Goal: Information Seeking & Learning: Understand process/instructions

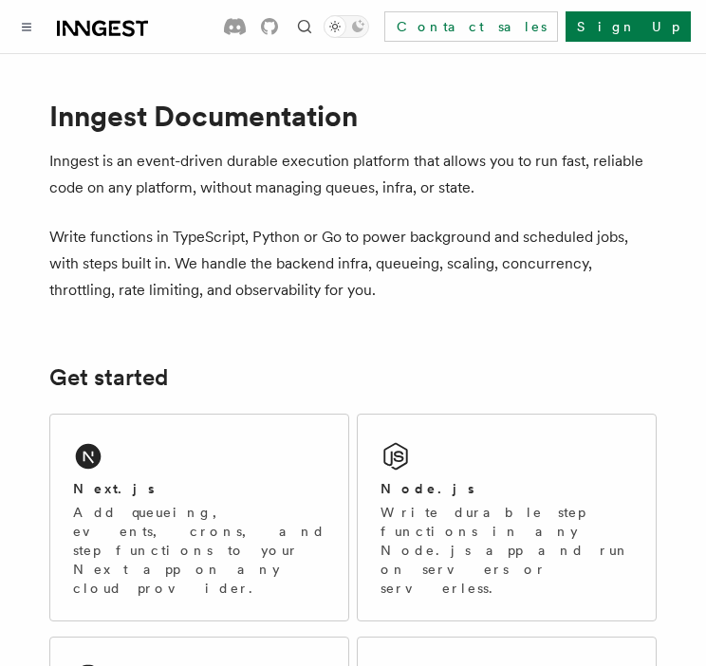
scroll to position [68, 0]
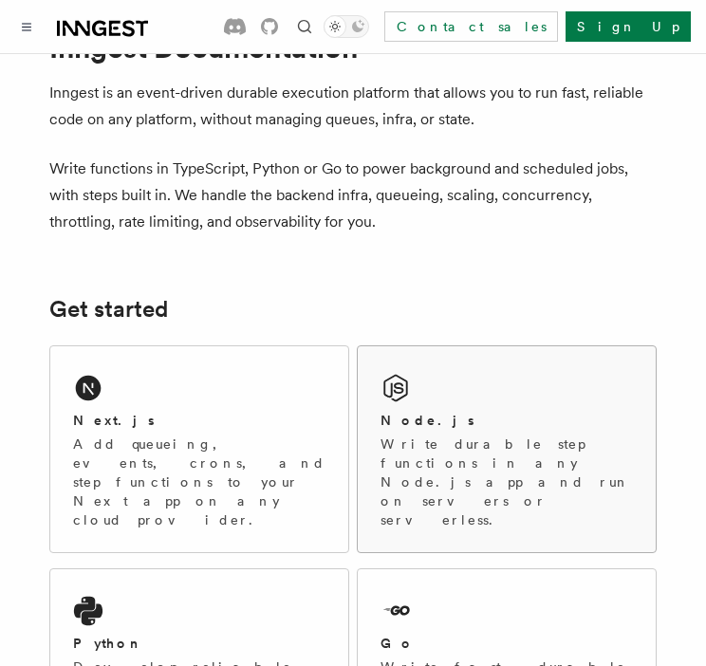
click at [446, 374] on div "Node.js Write durable step functions in any Node.js app and run on servers or s…" at bounding box center [507, 449] width 298 height 206
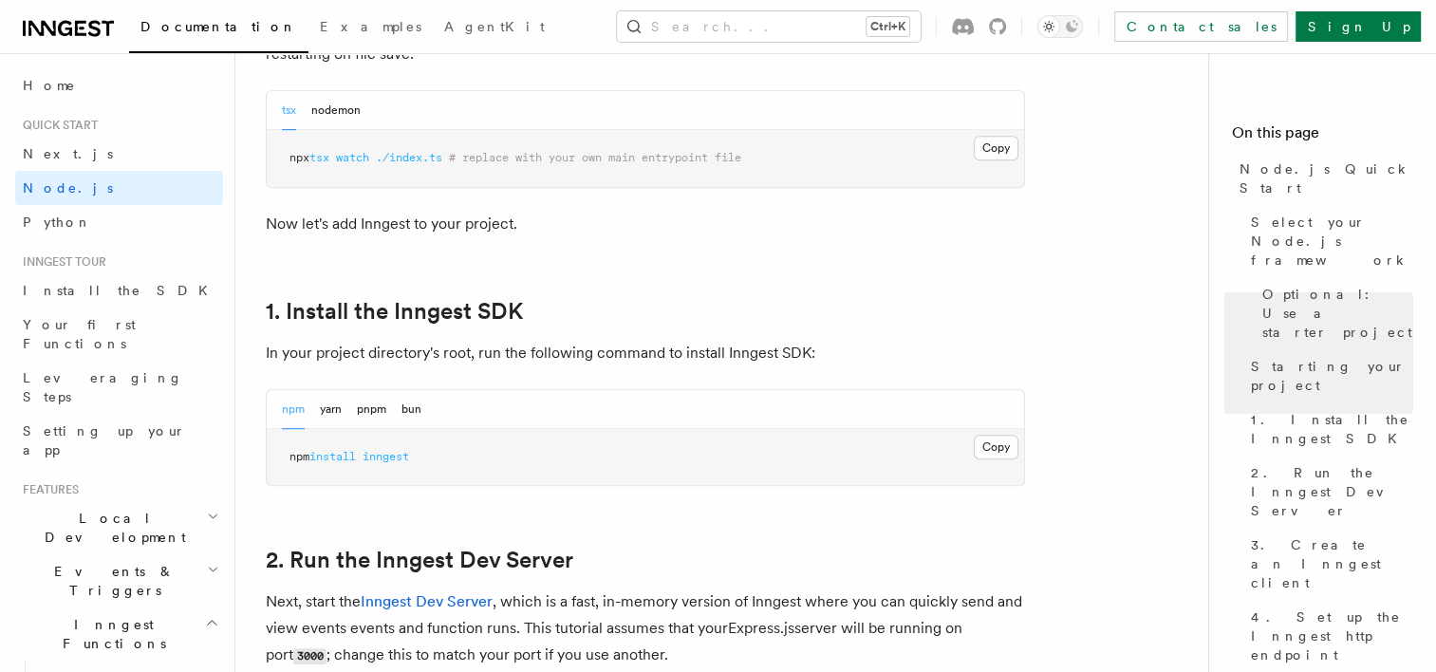
scroll to position [1013, 0]
drag, startPoint x: 443, startPoint y: 452, endPoint x: 262, endPoint y: 454, distance: 181.3
copy span "npm install inngest"
click at [683, 457] on pre "npm install inngest" at bounding box center [645, 455] width 757 height 57
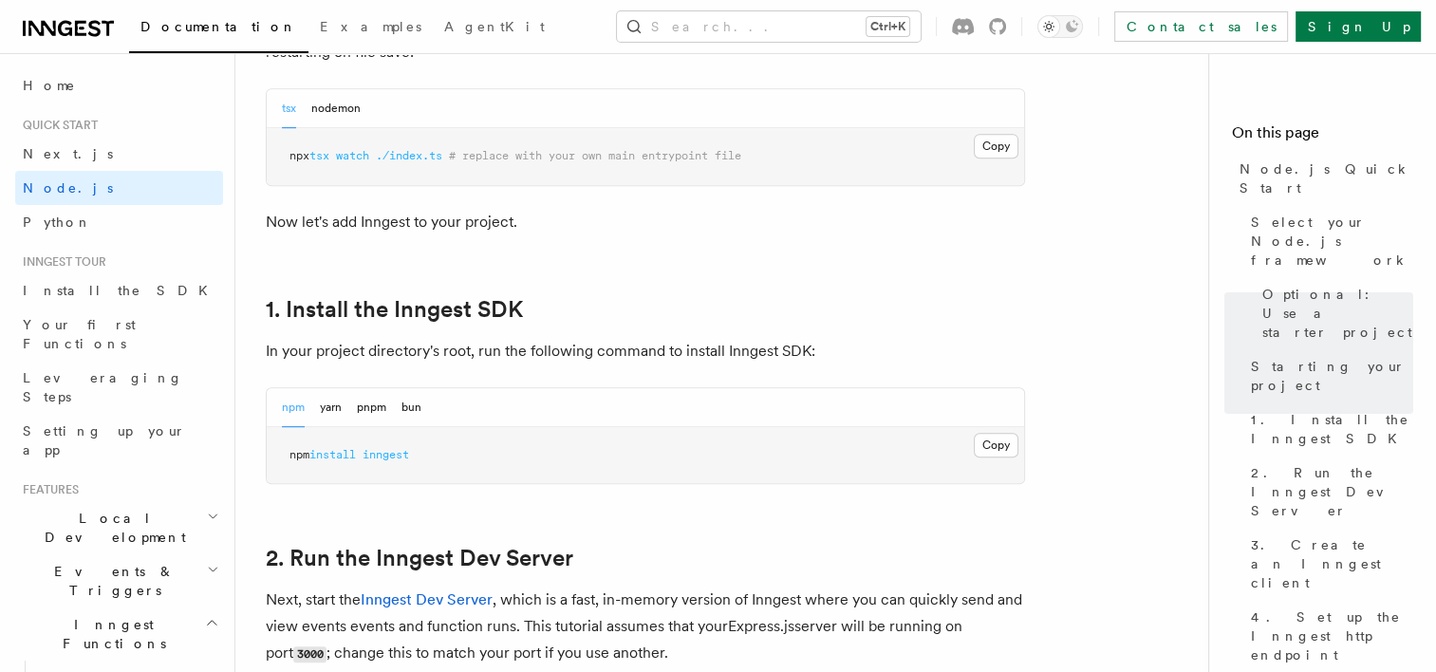
click at [621, 476] on pre "npm install inngest" at bounding box center [645, 455] width 757 height 57
click at [705, 438] on button "Copy Copied" at bounding box center [996, 445] width 45 height 25
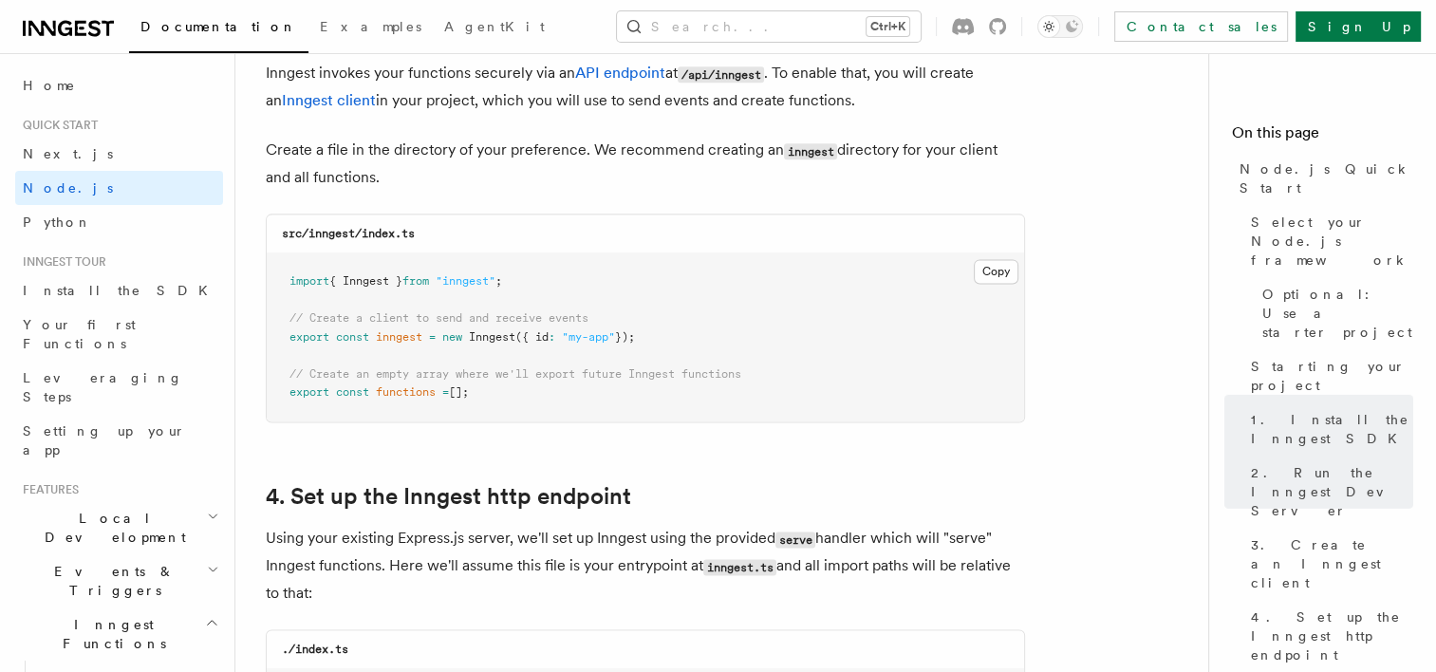
scroll to position [2500, 0]
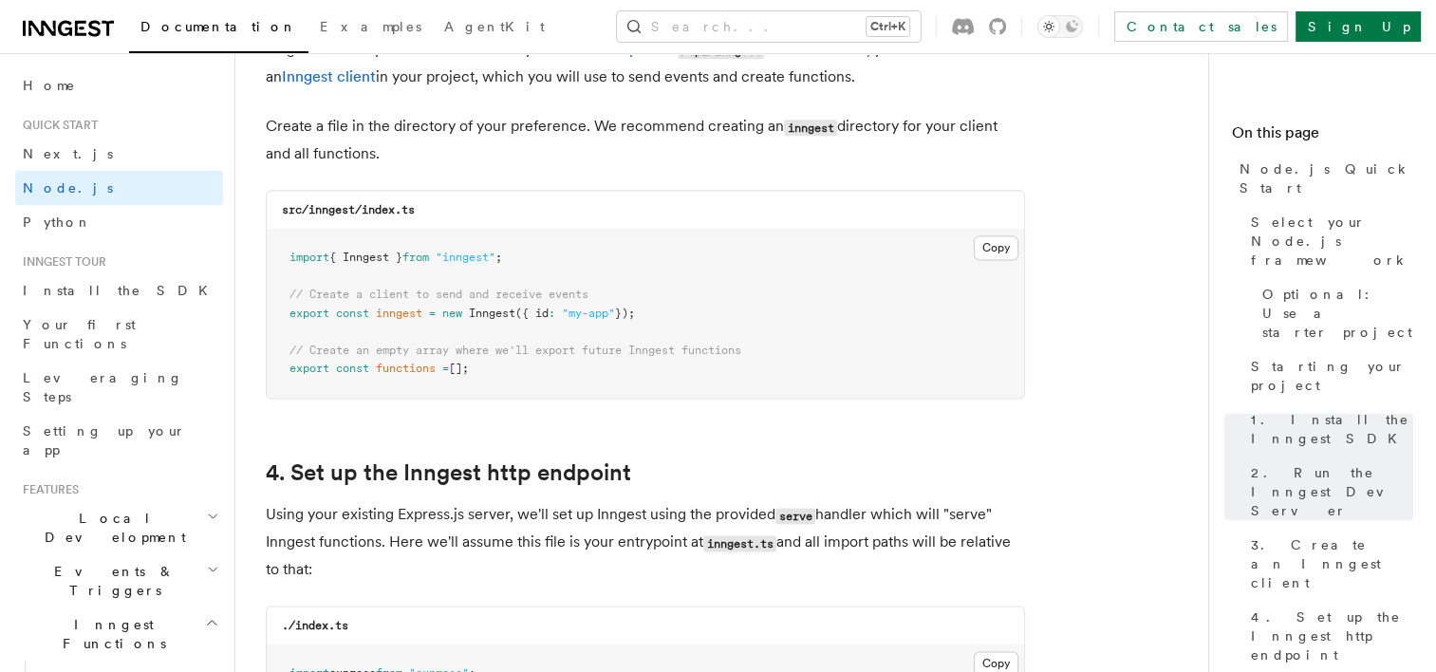
click at [530, 347] on span "// Create an empty array where we'll export future Inngest functions" at bounding box center [515, 350] width 452 height 13
click at [705, 254] on button "Copy Copied" at bounding box center [996, 247] width 45 height 25
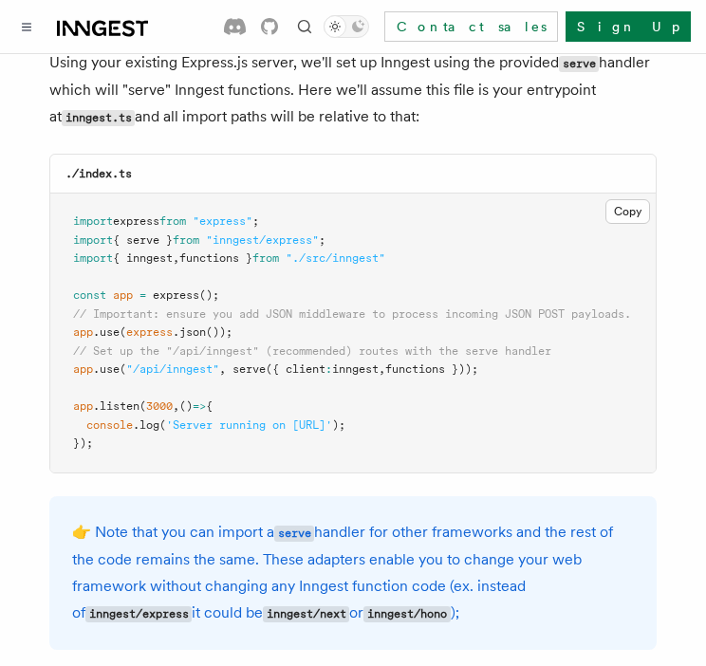
scroll to position [3025, 0]
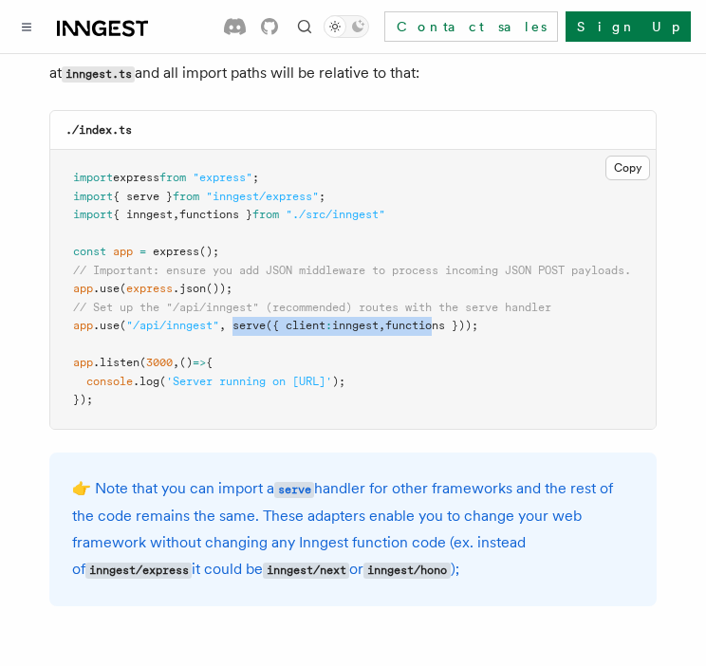
drag, startPoint x: 234, startPoint y: 305, endPoint x: 448, endPoint y: 308, distance: 213.5
click at [448, 319] on span "app .use ( "/api/inngest" , serve ({ client : inngest , functions }));" at bounding box center [275, 325] width 405 height 13
click at [513, 343] on pre "import express from "express" ; import { serve } from "inngest/express" ; impor…" at bounding box center [352, 289] width 605 height 279
drag, startPoint x: 235, startPoint y: 302, endPoint x: 542, endPoint y: 307, distance: 306.6
click at [542, 307] on pre "import express from "express" ; import { serve } from "inngest/express" ; impor…" at bounding box center [352, 289] width 605 height 279
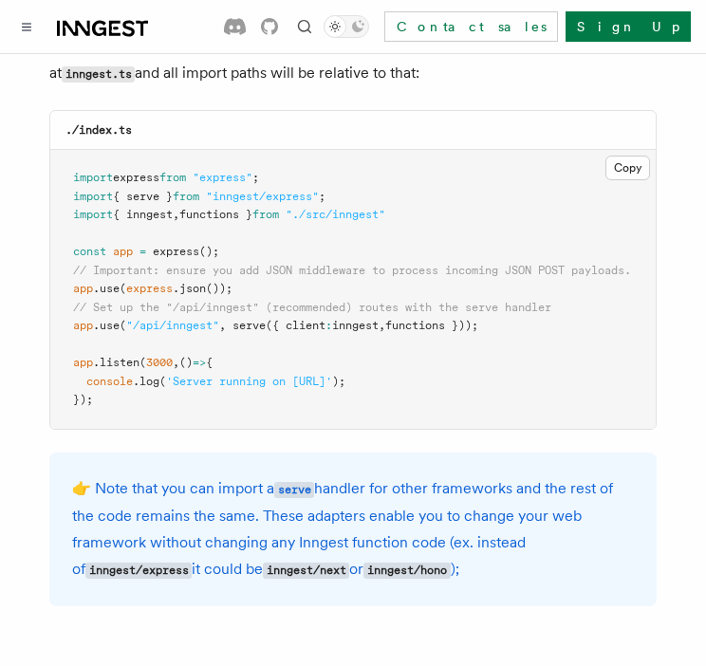
copy span "serve ({ client : inngest , functions }));"
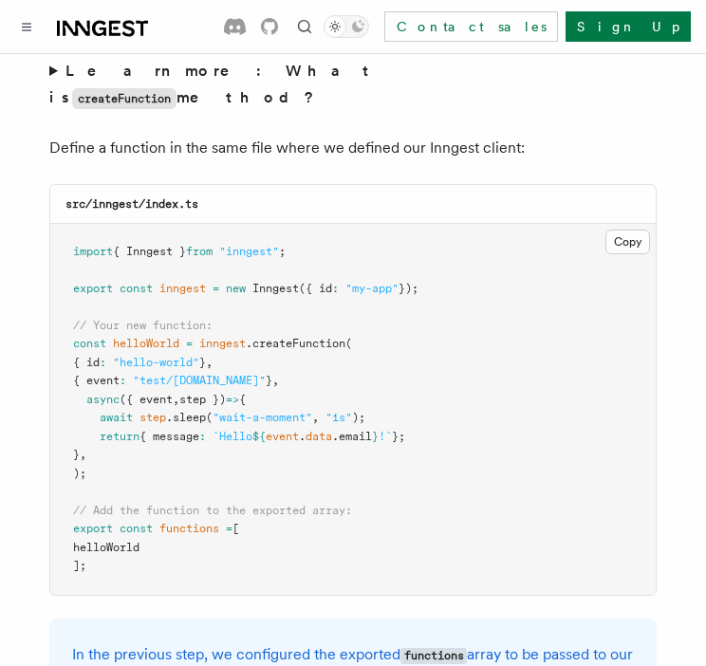
scroll to position [3833, 0]
